Goal: Register for event/course

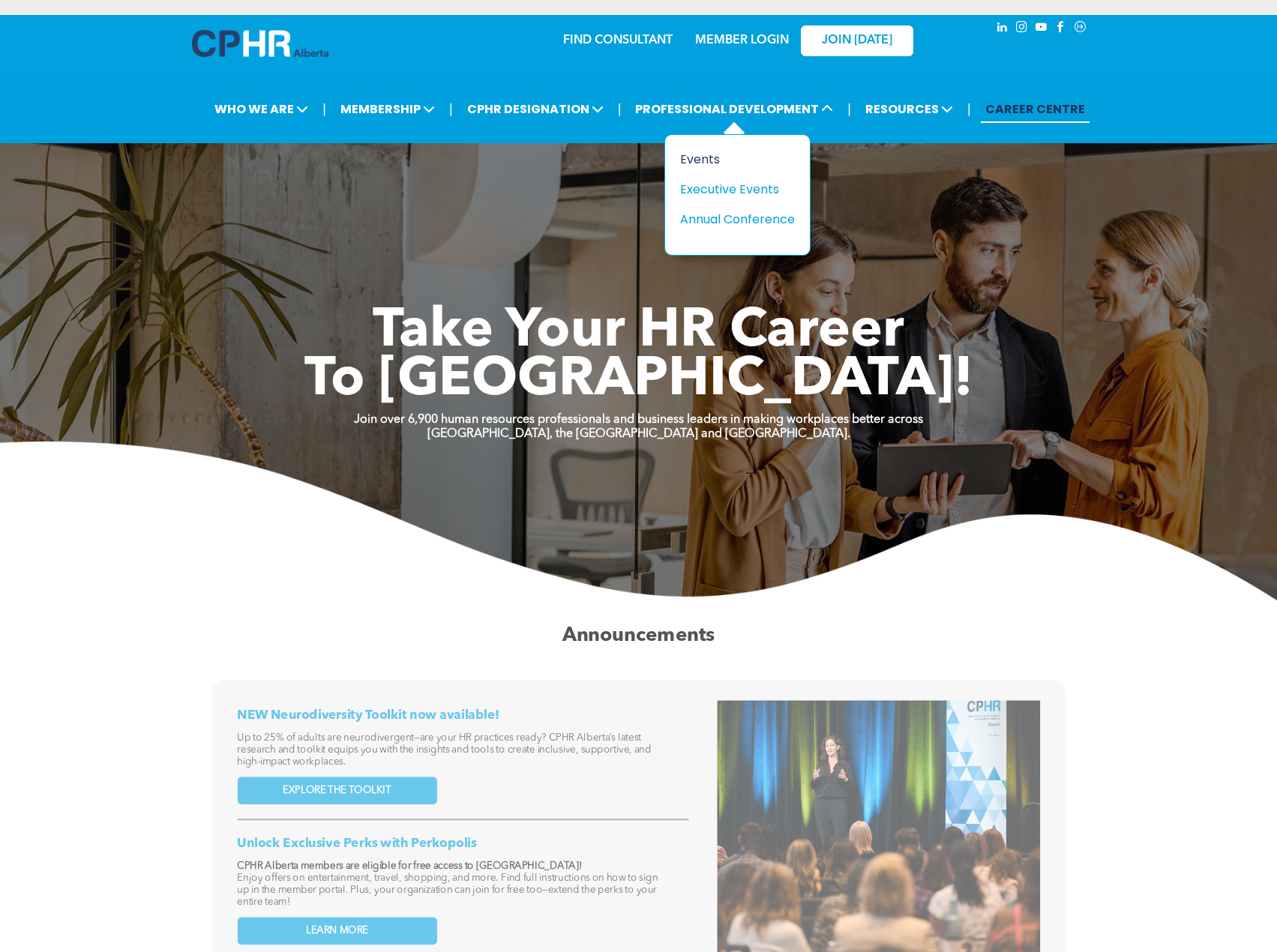
click at [702, 162] on div "Events" at bounding box center [731, 158] width 103 height 19
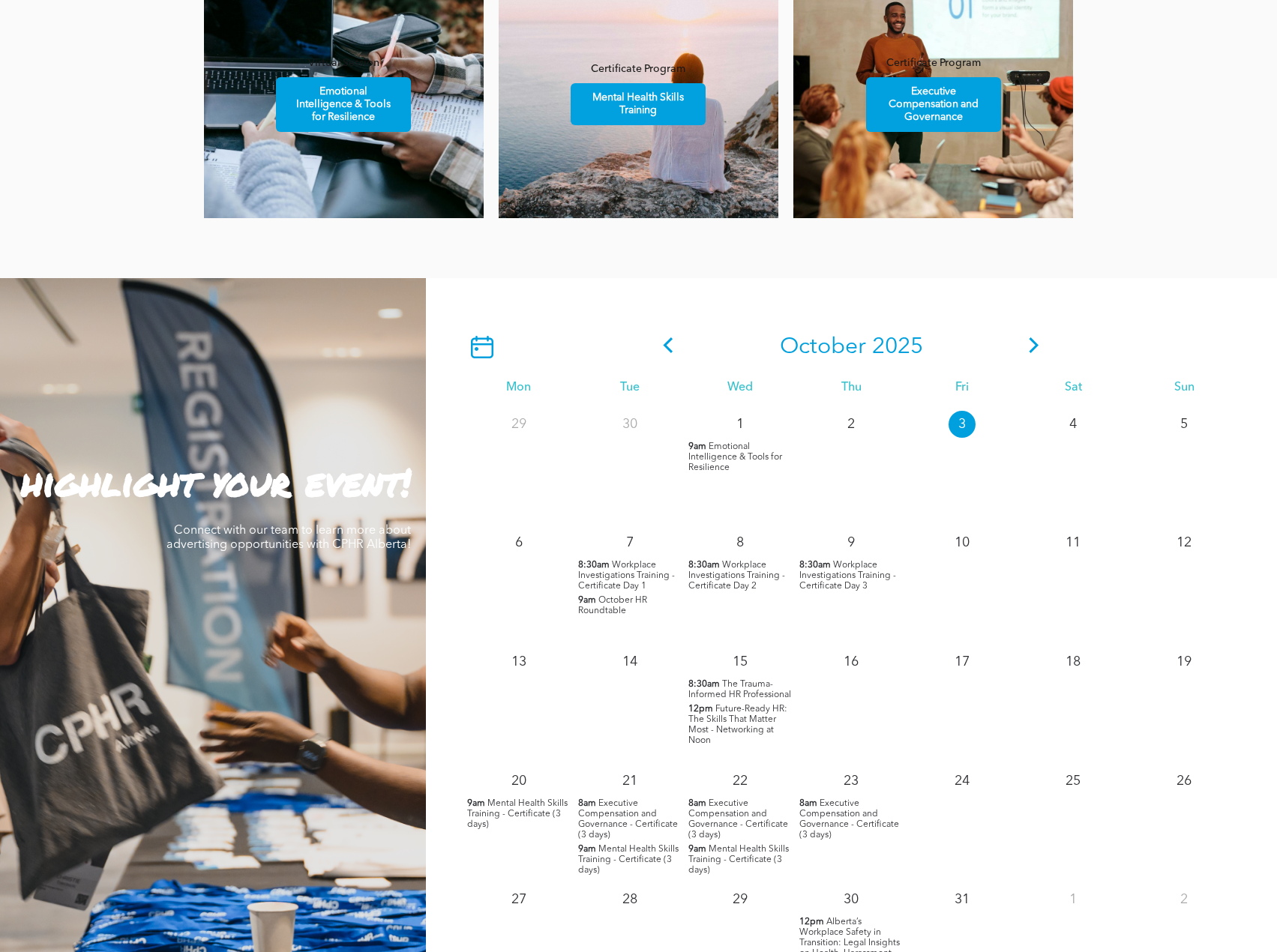
scroll to position [1275, 0]
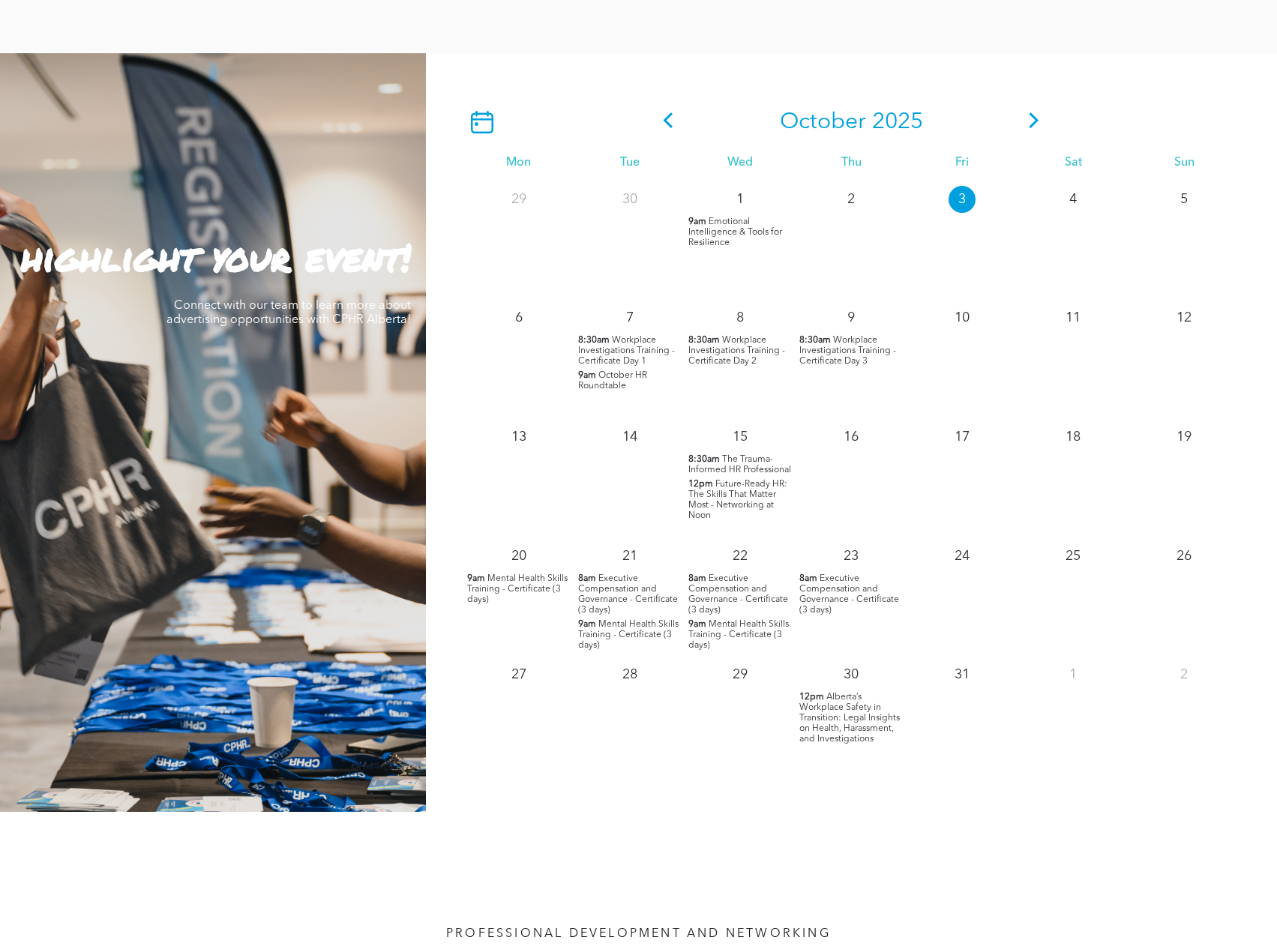
click at [1032, 117] on icon at bounding box center [1035, 120] width 10 height 16
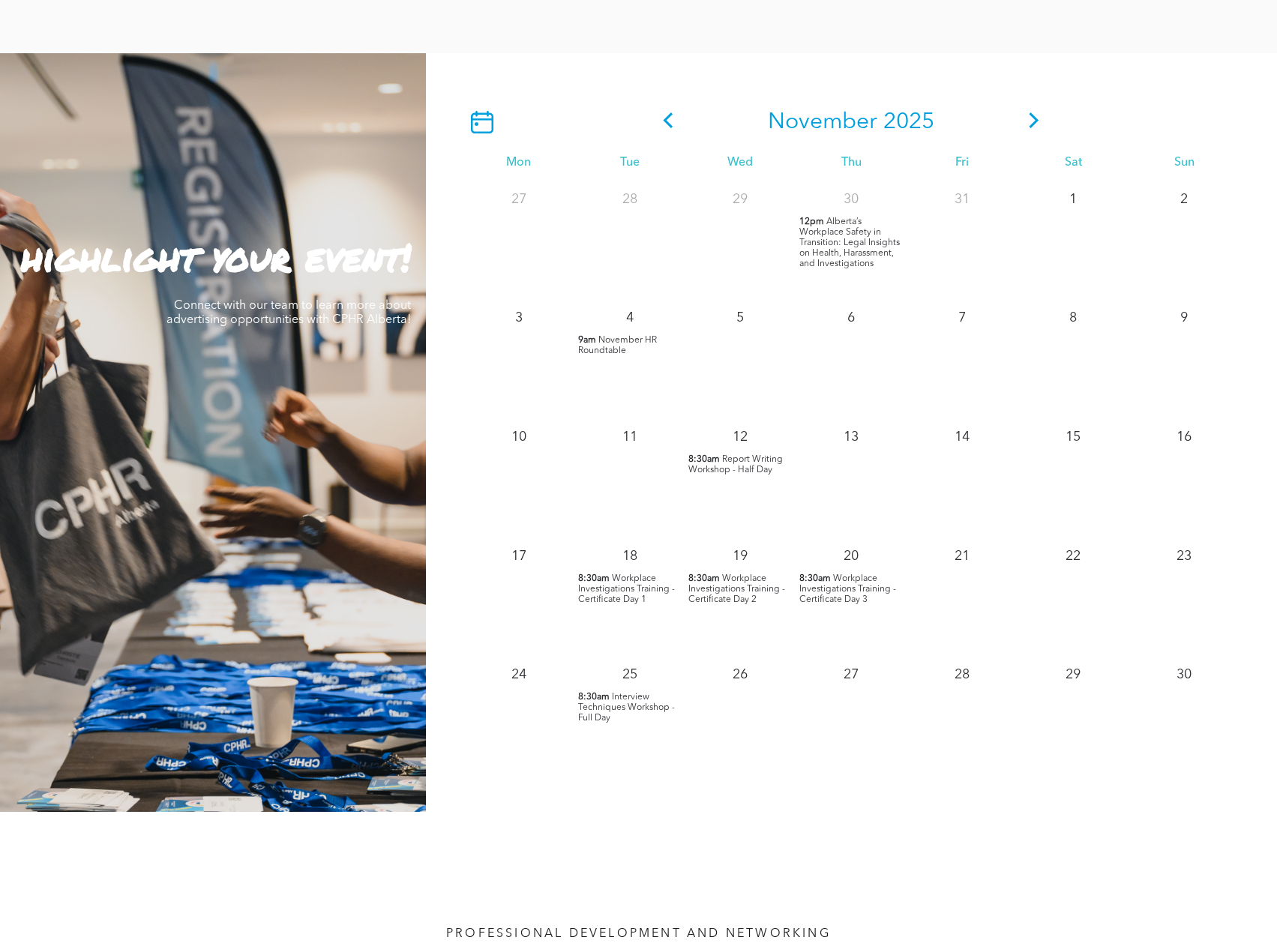
click at [1031, 121] on icon at bounding box center [1034, 120] width 23 height 16
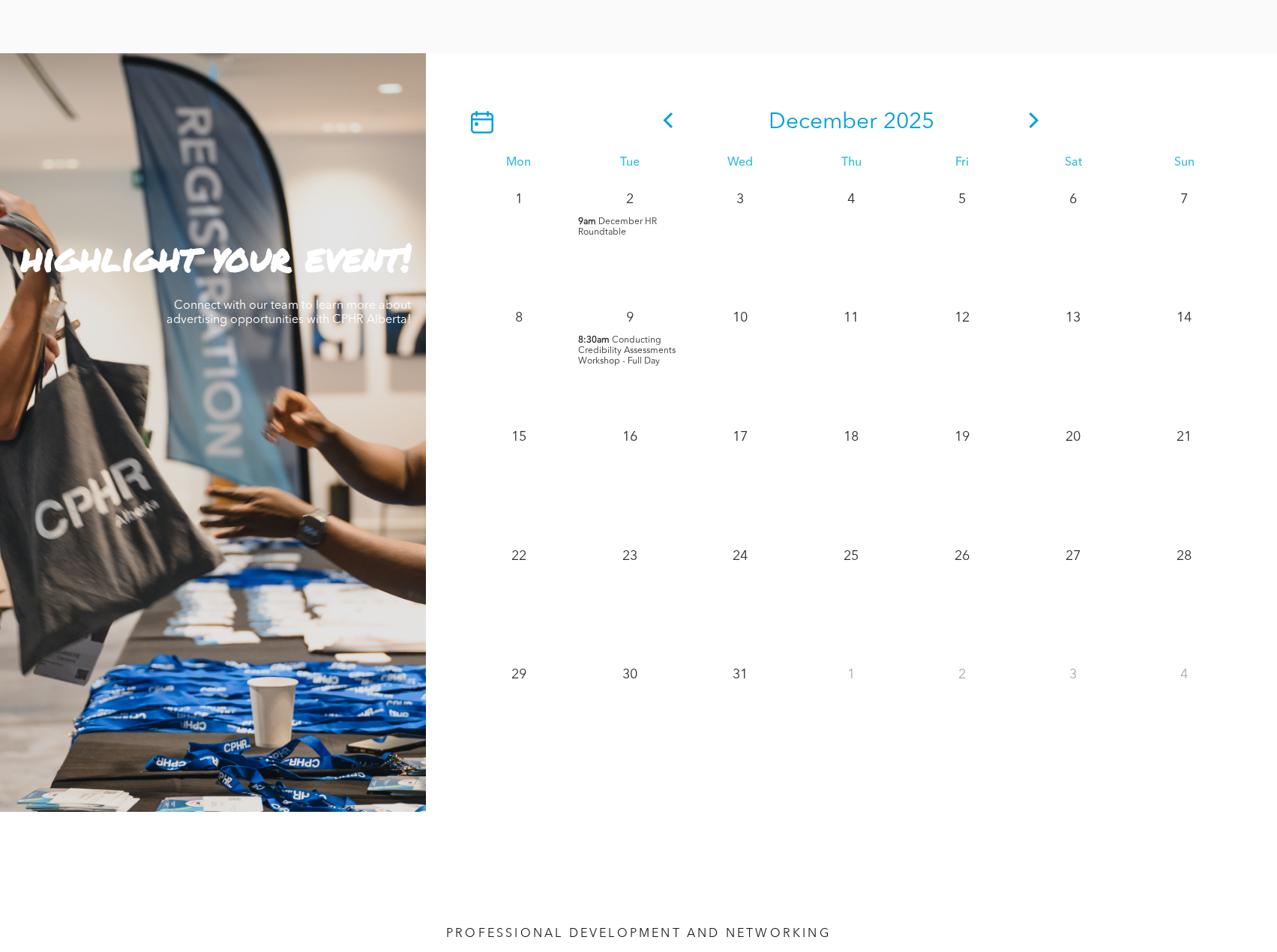
click at [1030, 125] on icon at bounding box center [1034, 120] width 23 height 16
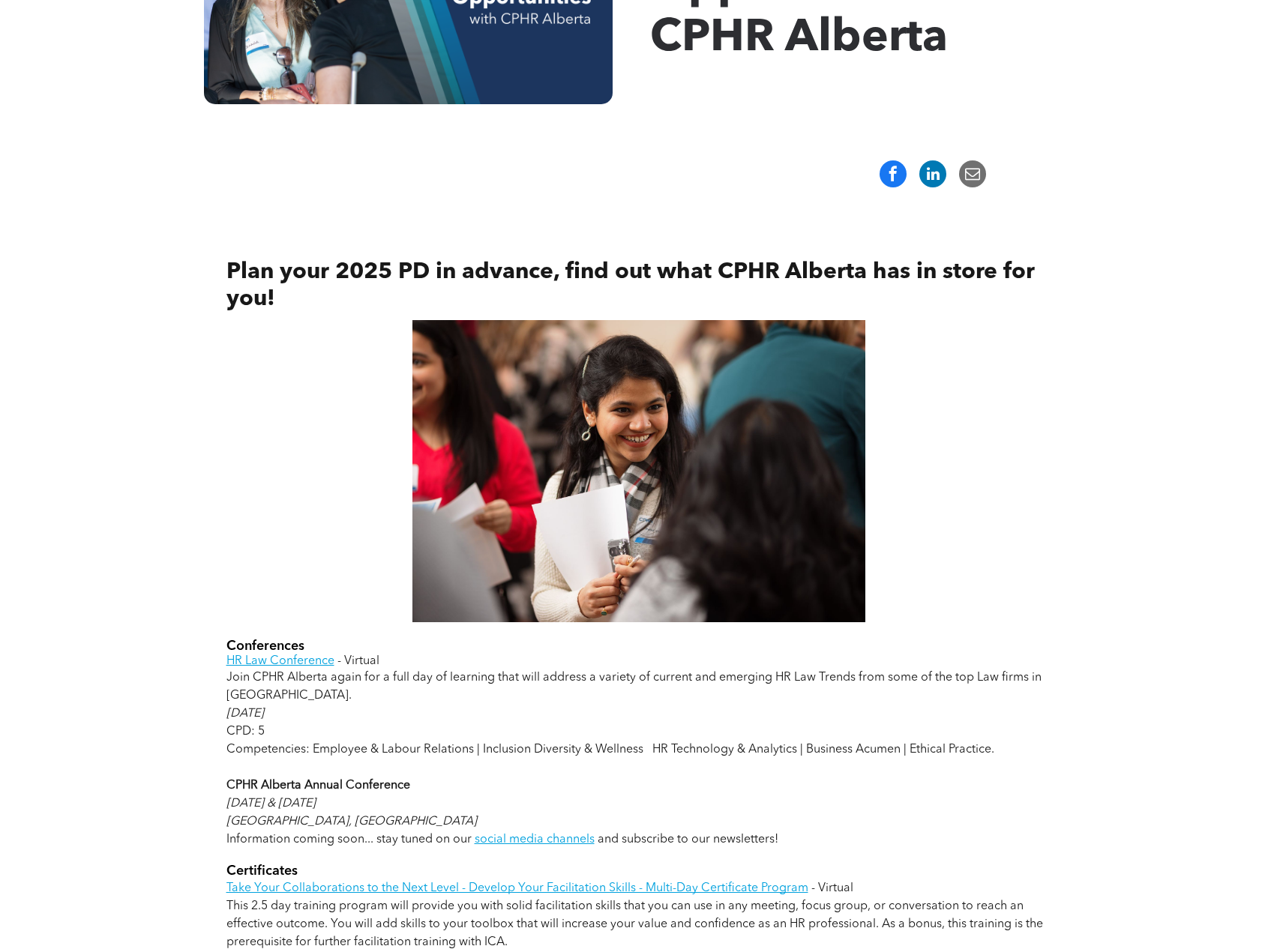
scroll to position [375, 0]
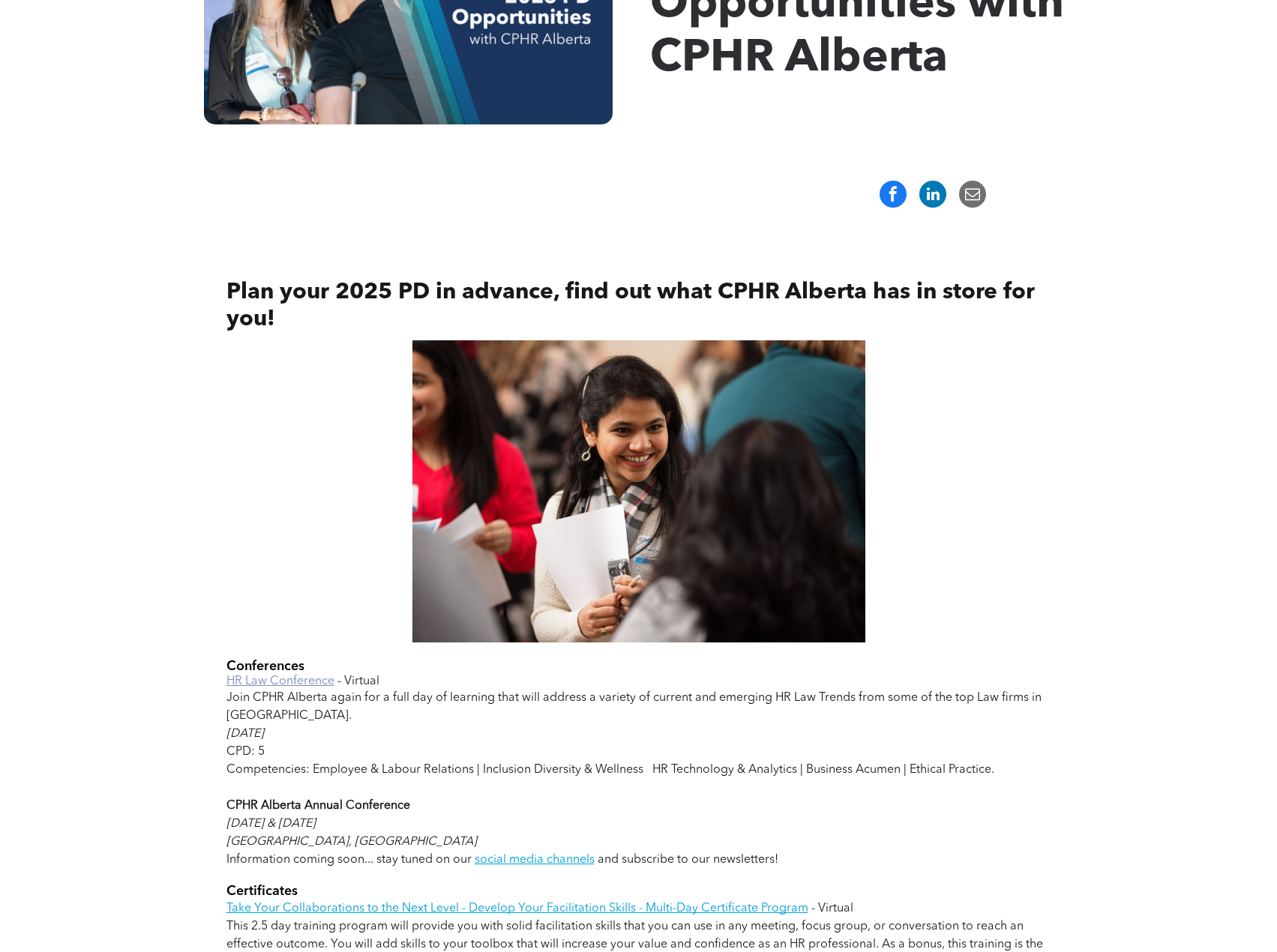
click at [288, 683] on link "HR Law Conference" at bounding box center [280, 682] width 108 height 12
